Goal: Check status: Check status

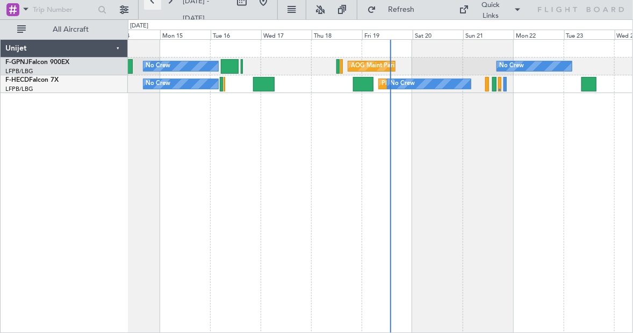
click at [152, 4] on button at bounding box center [152, 0] width 17 height 17
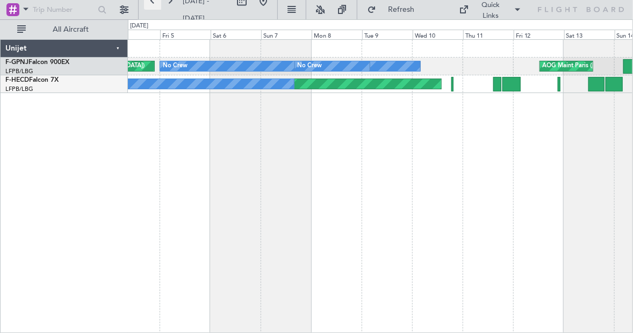
click at [152, 4] on button at bounding box center [152, 0] width 17 height 17
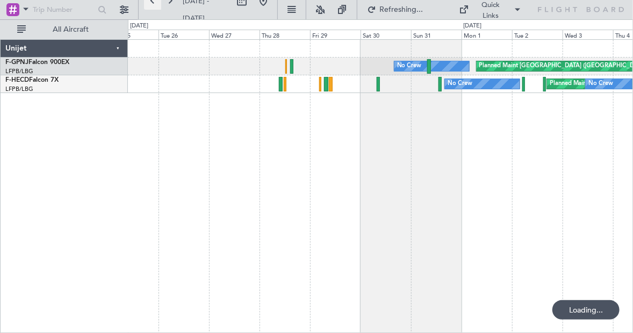
click at [152, 4] on button at bounding box center [152, 0] width 17 height 17
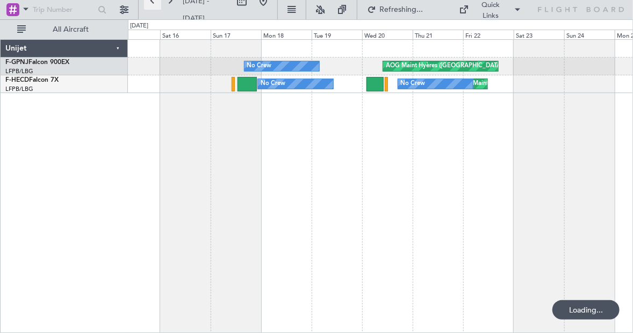
click at [152, 4] on button at bounding box center [152, 0] width 17 height 17
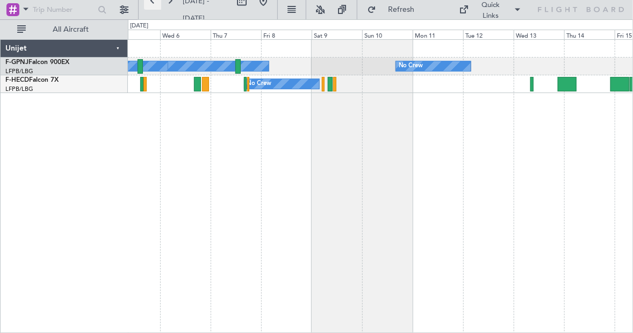
click at [152, 4] on button at bounding box center [152, 0] width 17 height 17
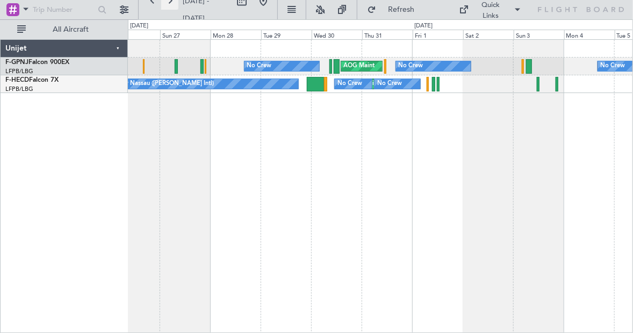
click at [165, 5] on button at bounding box center [169, 0] width 17 height 17
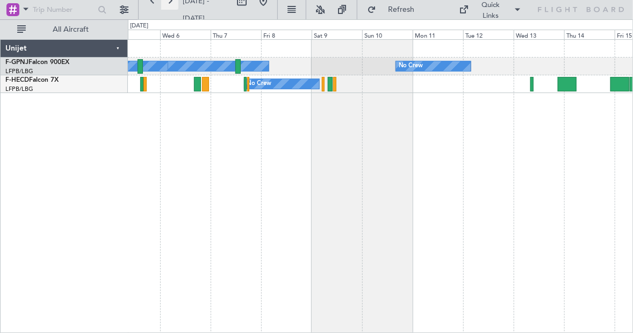
click at [165, 5] on button at bounding box center [169, 0] width 17 height 17
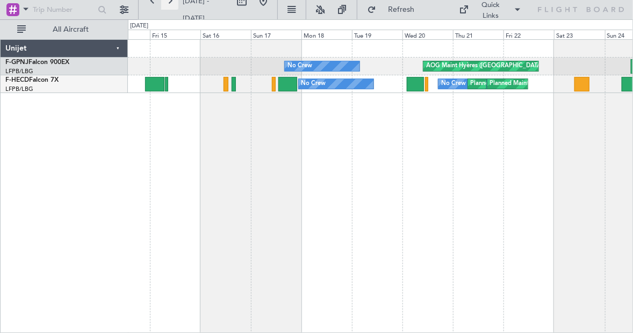
click at [165, 5] on button at bounding box center [169, 0] width 17 height 17
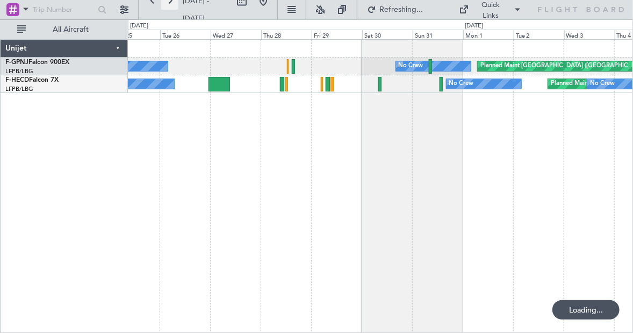
click at [165, 5] on button at bounding box center [169, 0] width 17 height 17
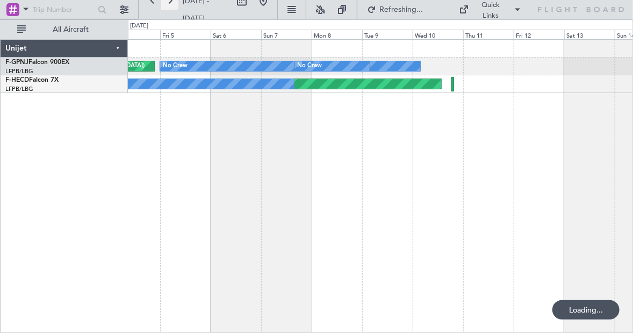
click at [165, 5] on button at bounding box center [169, 0] width 17 height 17
